Goal: Transaction & Acquisition: Purchase product/service

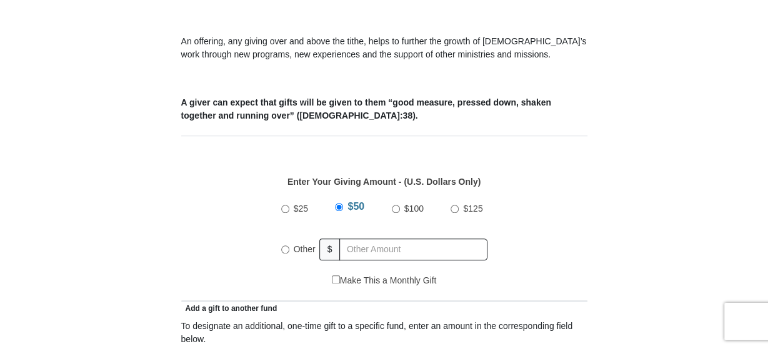
scroll to position [455, 0]
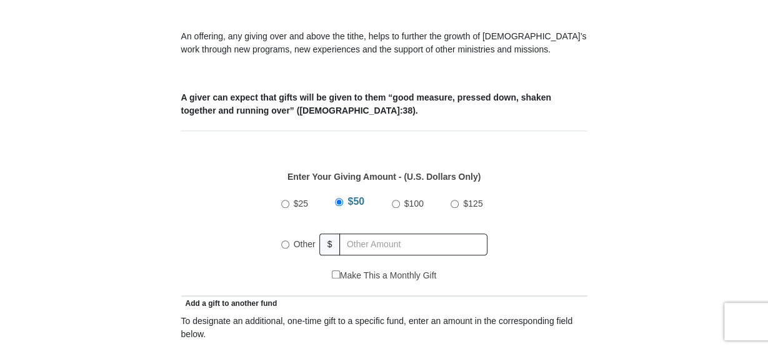
click at [398, 200] on input "$100" at bounding box center [396, 204] width 8 height 8
radio input "true"
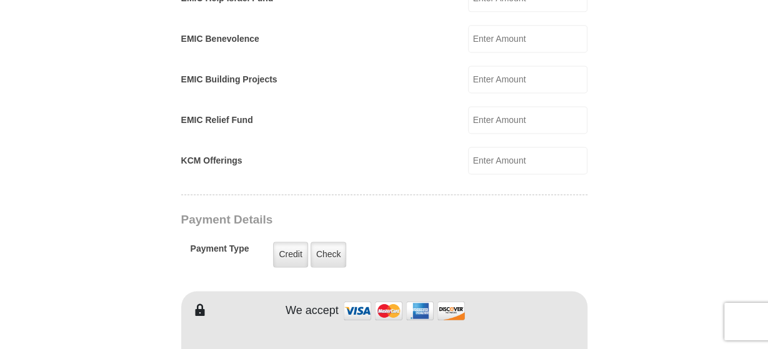
scroll to position [845, 0]
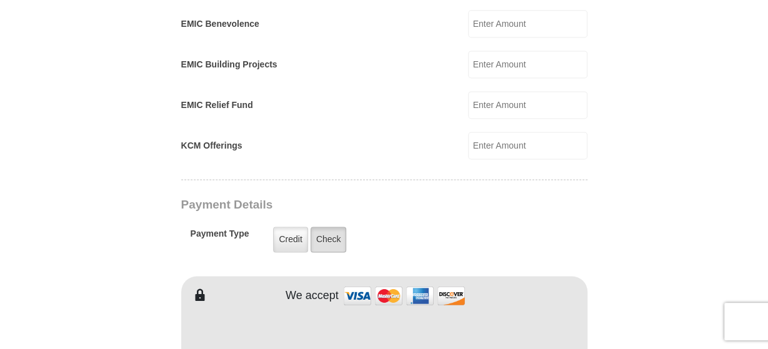
click at [326, 227] on label "Check" at bounding box center [329, 240] width 36 height 26
click at [0, 0] on input "Check" at bounding box center [0, 0] width 0 height 0
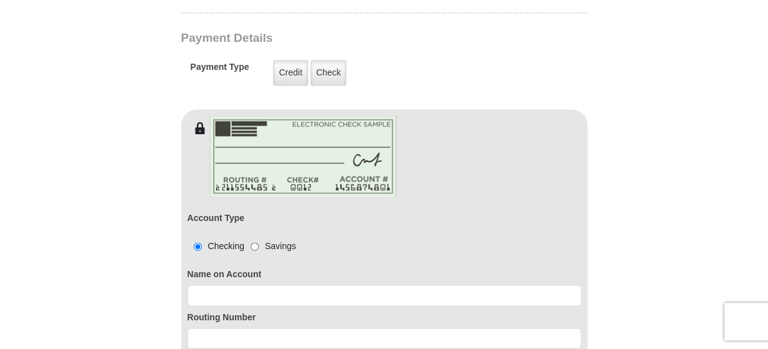
scroll to position [1105, 0]
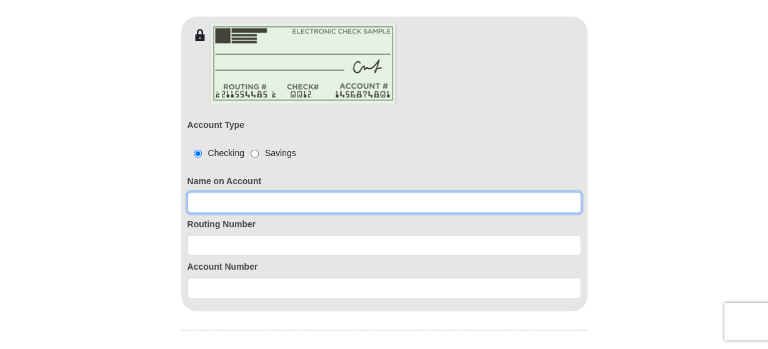
click at [203, 192] on input at bounding box center [384, 202] width 394 height 21
type input "[PERSON_NAME]"
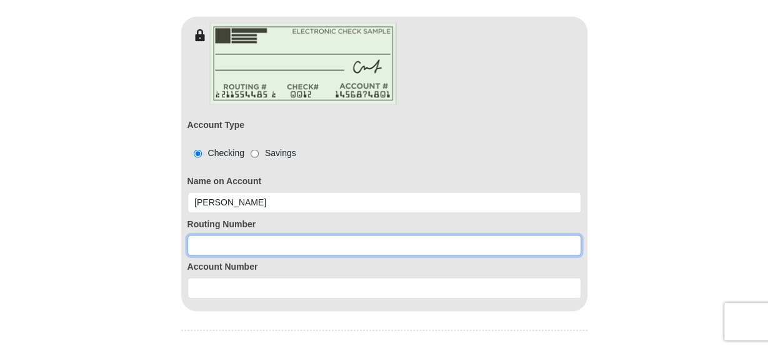
click at [224, 235] on input at bounding box center [384, 245] width 394 height 21
type input "053208011"
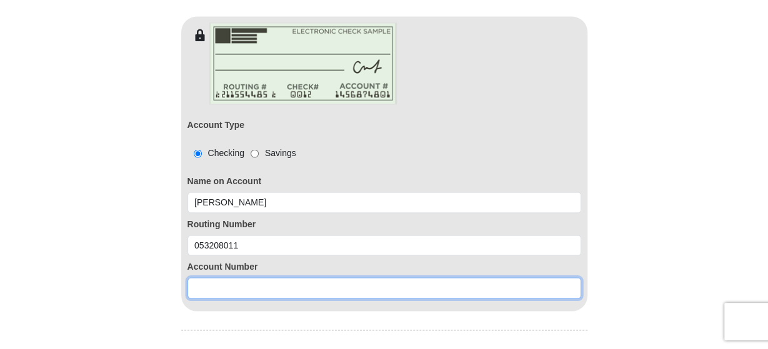
click at [206, 277] on input at bounding box center [384, 287] width 394 height 21
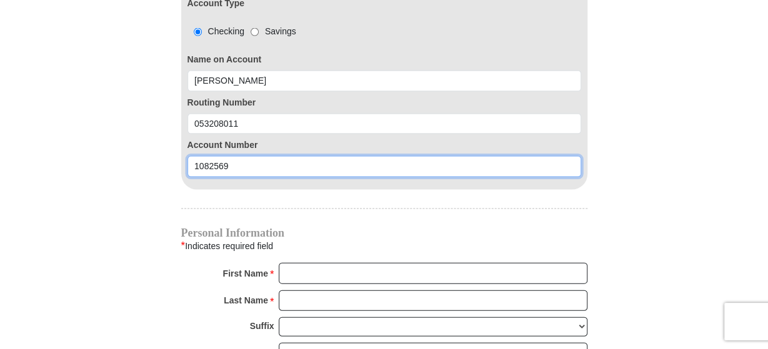
scroll to position [1300, 0]
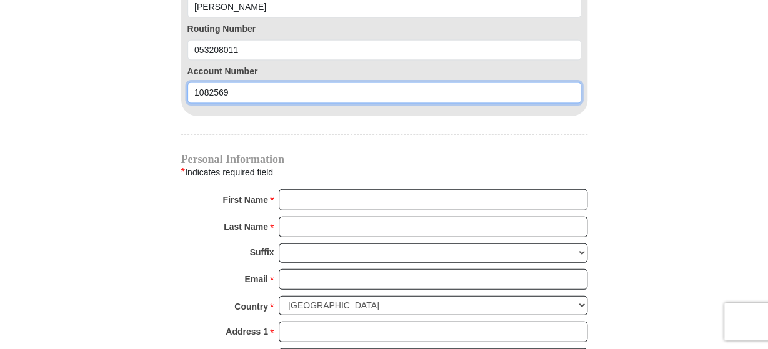
type input "1082569"
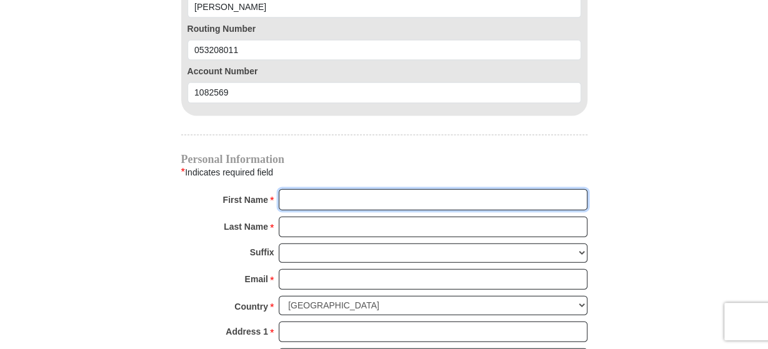
click at [297, 189] on input "First Name *" at bounding box center [433, 199] width 309 height 21
type input "[PERSON_NAME]"
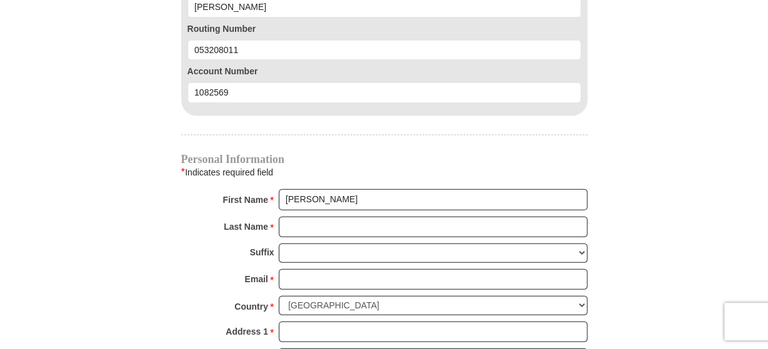
type input "[STREET_ADDRESS]"
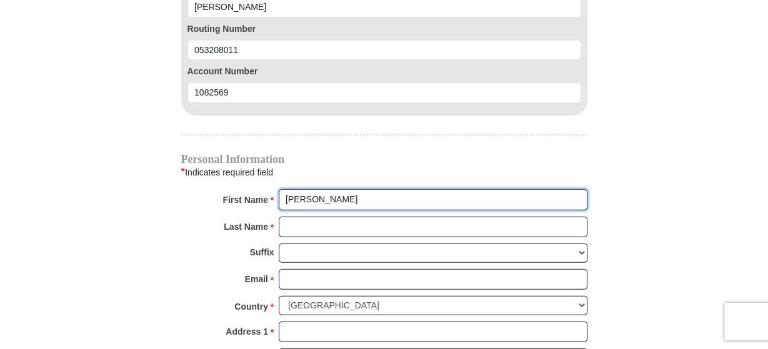
type input "[PERSON_NAME]"
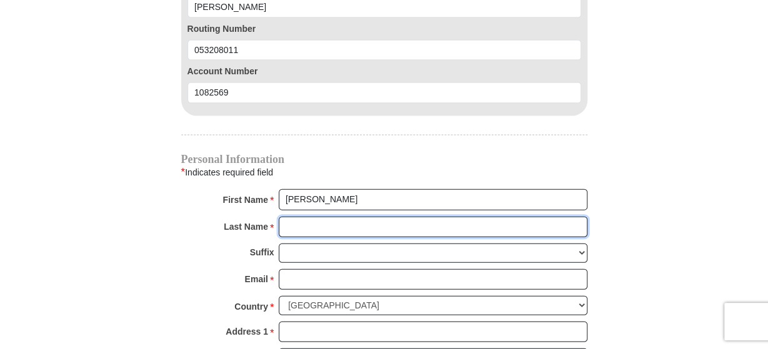
type input "JUMPER"
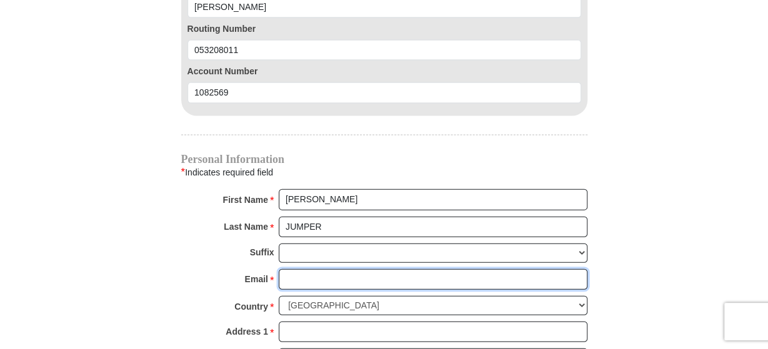
type input "[PERSON_NAME][EMAIL_ADDRESS][DOMAIN_NAME]"
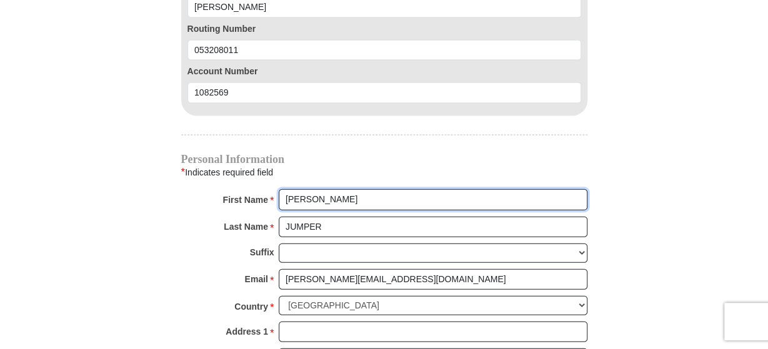
type input "[STREET_ADDRESS]"
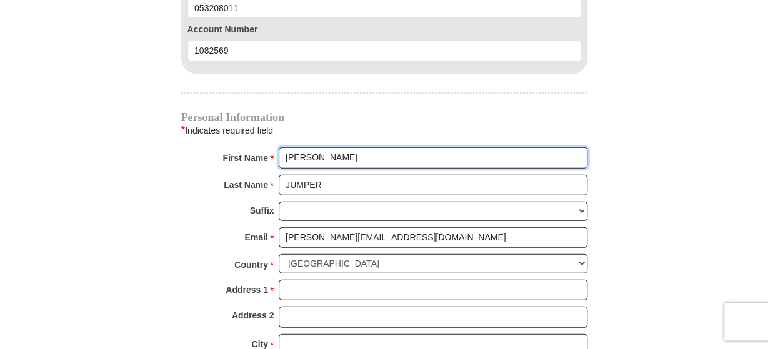
scroll to position [1365, 0]
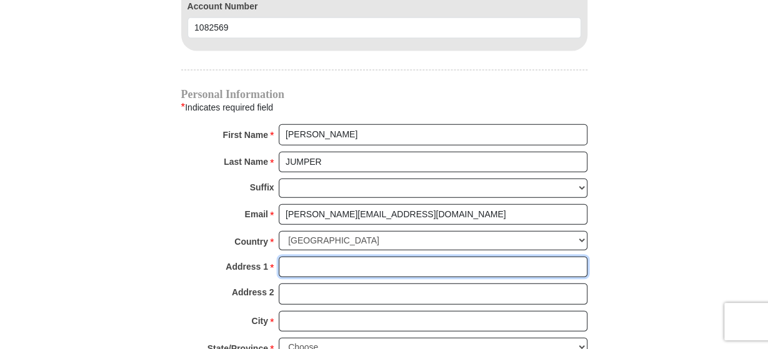
click at [294, 257] on input "Address 1 *" at bounding box center [433, 267] width 309 height 21
type input "[STREET_ADDRESS]"
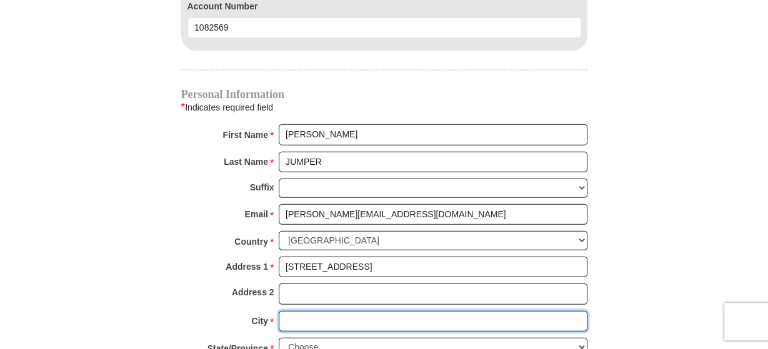
type input "[GEOGRAPHIC_DATA]"
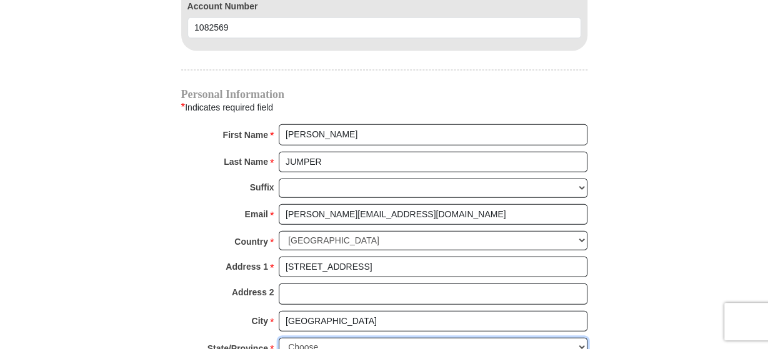
select select "SC"
type input "29072"
type input "8034676906"
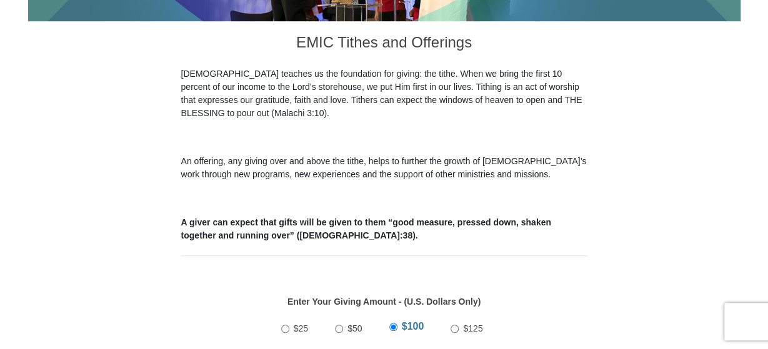
scroll to position [455, 0]
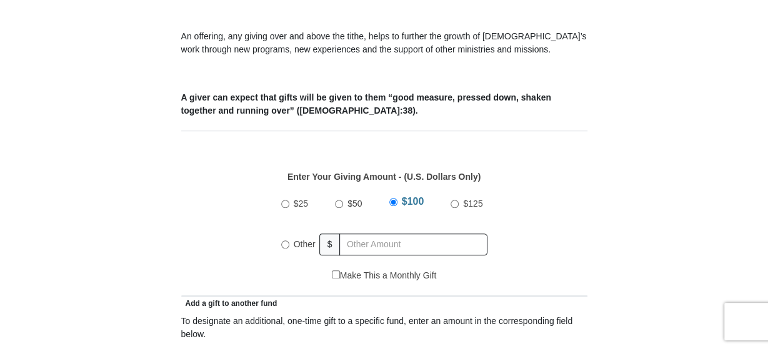
click at [285, 241] on input "Other" at bounding box center [285, 245] width 8 height 8
radio input "true"
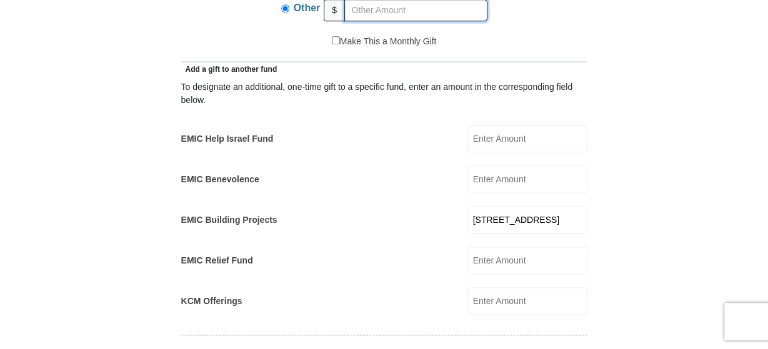
scroll to position [715, 0]
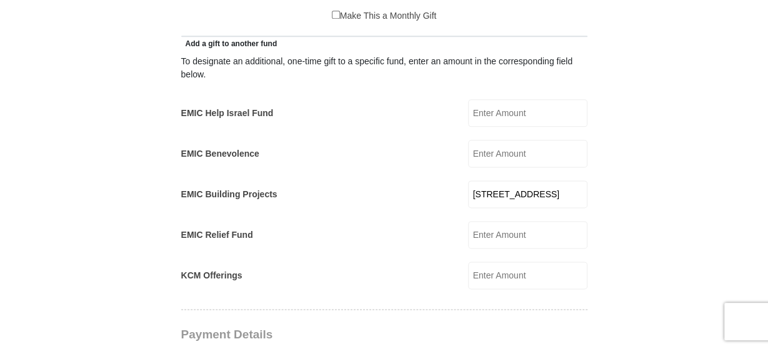
drag, startPoint x: 575, startPoint y: 179, endPoint x: 455, endPoint y: 184, distance: 120.1
click at [468, 184] on input "[STREET_ADDRESS]" at bounding box center [527, 194] width 119 height 27
type input "0"
click at [349, 202] on div "To designate an additional, one-time gift to a specific fund, enter an amount i…" at bounding box center [384, 169] width 406 height 239
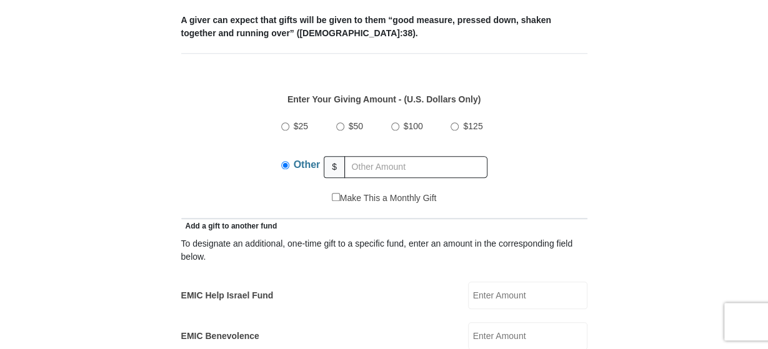
scroll to position [520, 0]
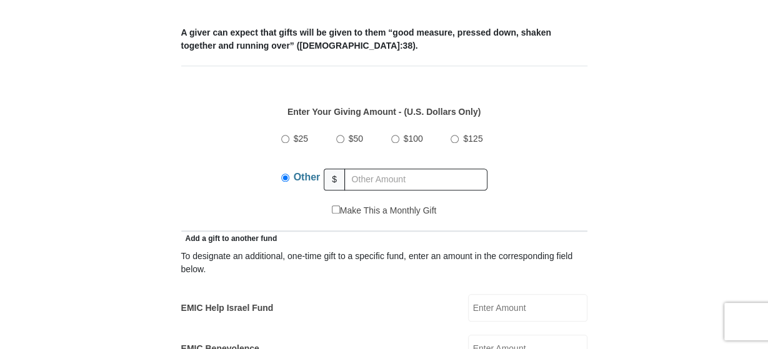
click at [394, 135] on input "$100" at bounding box center [395, 139] width 8 height 8
radio input "true"
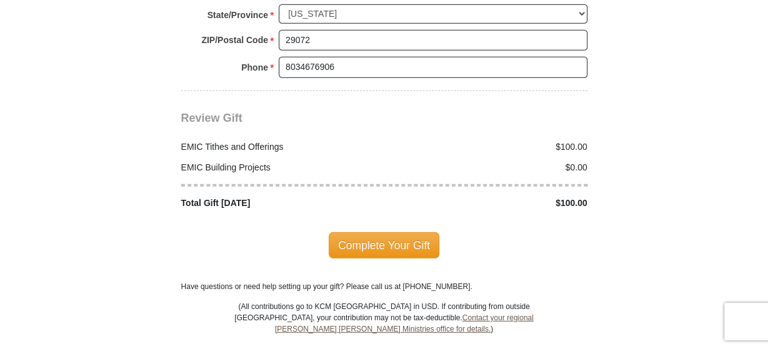
scroll to position [1754, 0]
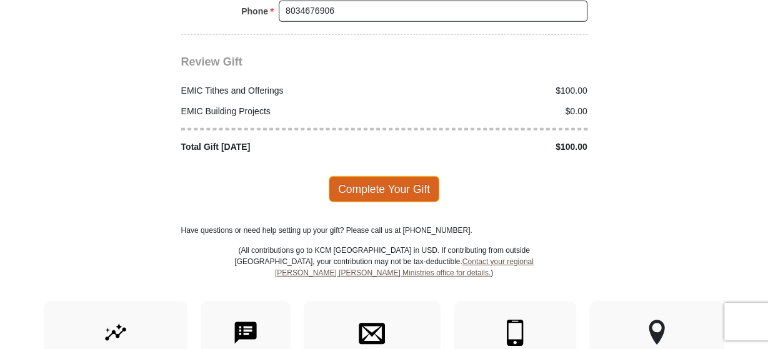
click at [373, 176] on span "Complete Your Gift" at bounding box center [384, 189] width 111 height 26
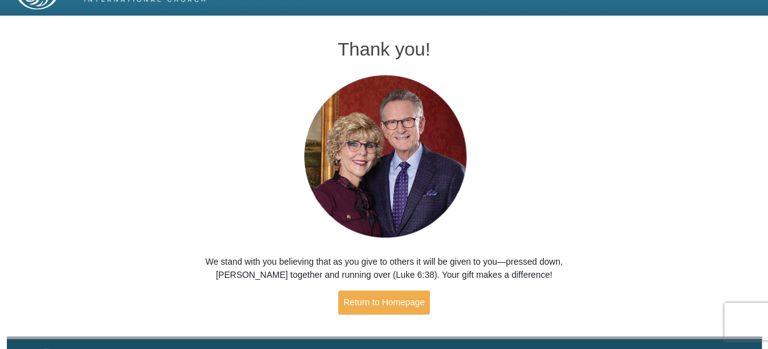
scroll to position [64, 0]
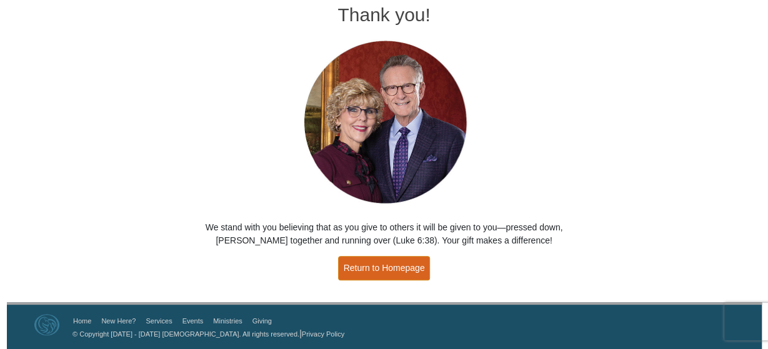
click at [396, 274] on link "Return to Homepage" at bounding box center [384, 268] width 92 height 24
